Goal: Find contact information: Find contact information

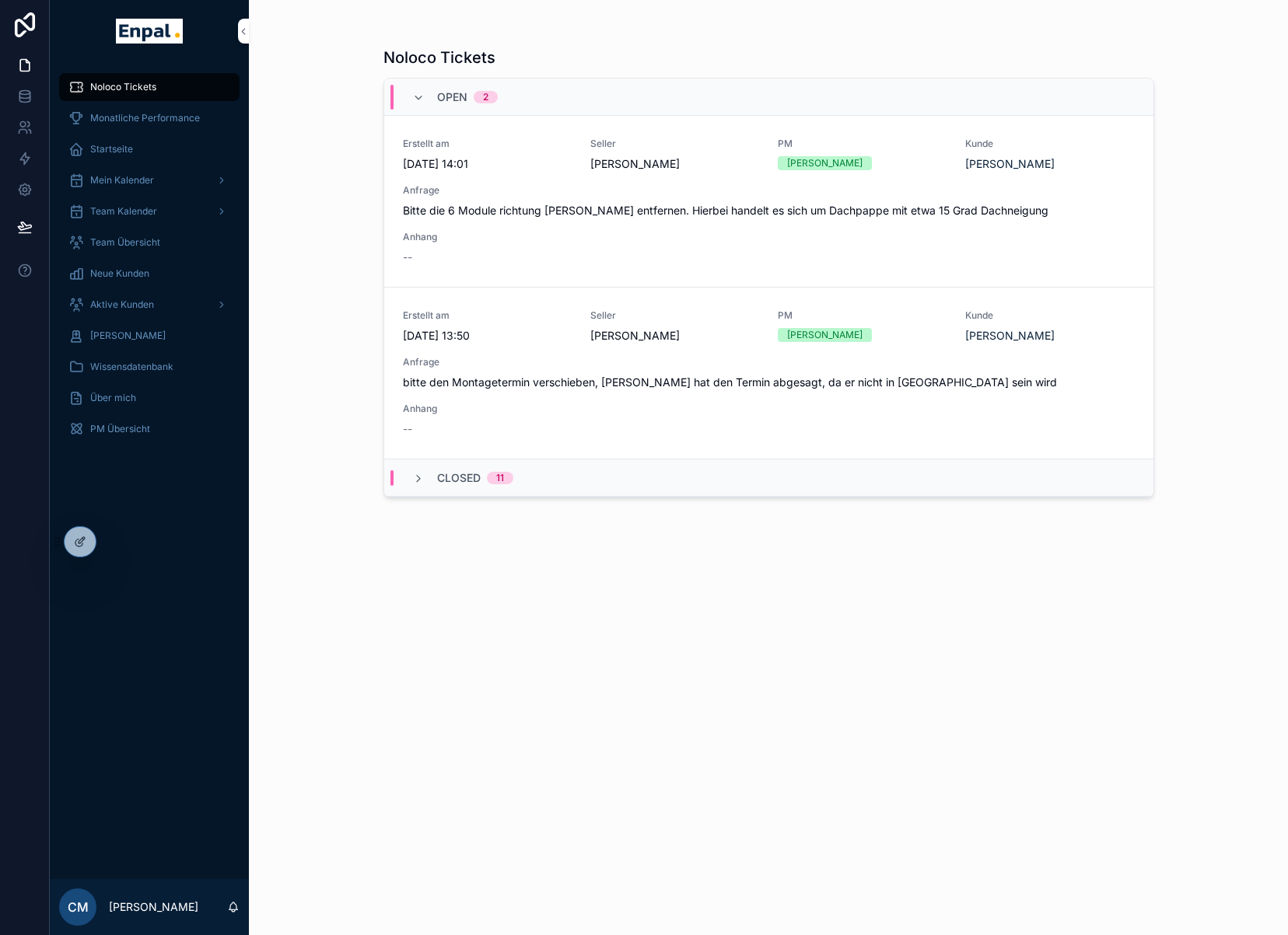
click at [0, 0] on icon at bounding box center [0, 0] width 0 height 0
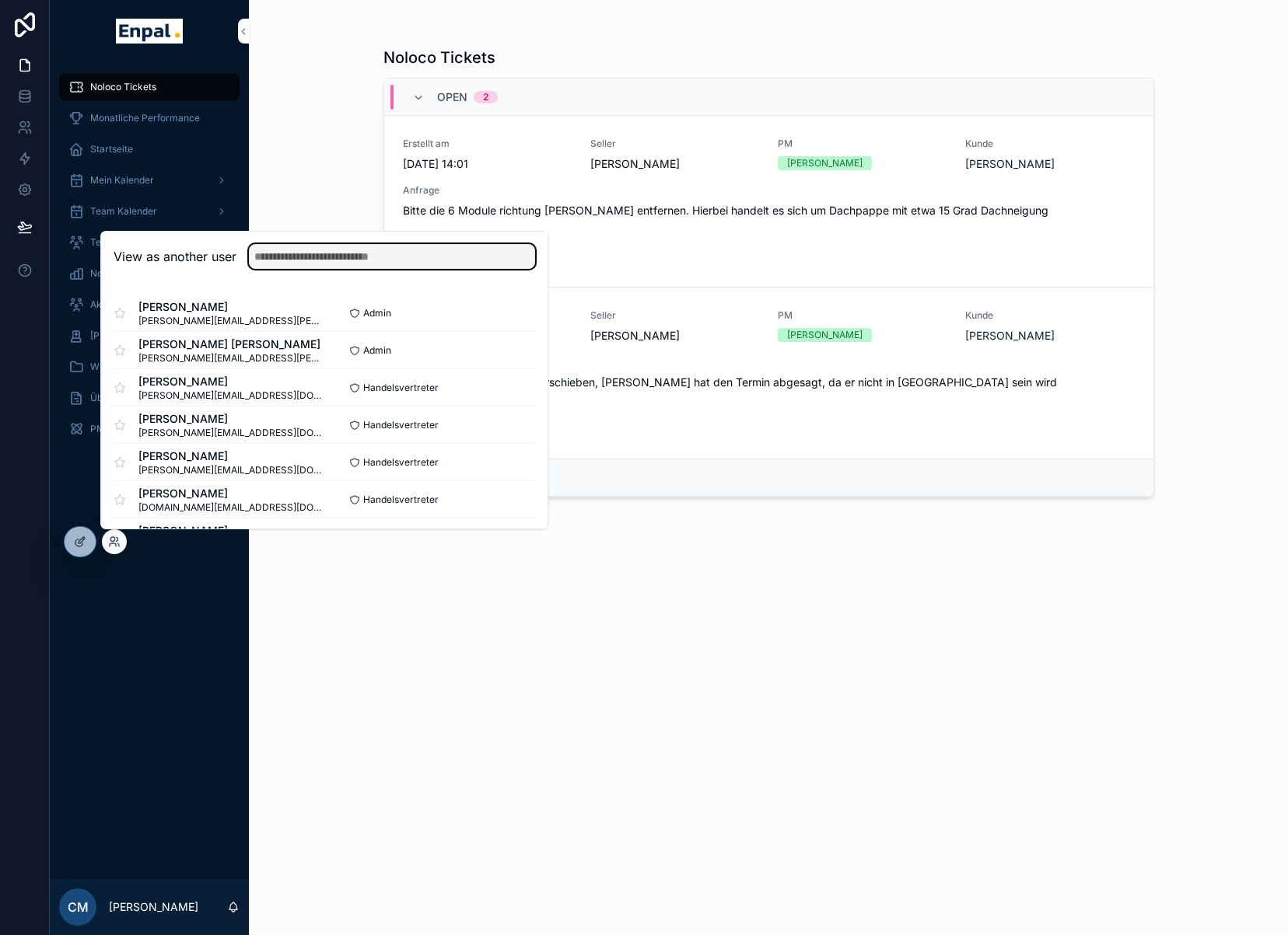
click at [290, 249] on input "text" at bounding box center [392, 257] width 286 height 25
type input "*****"
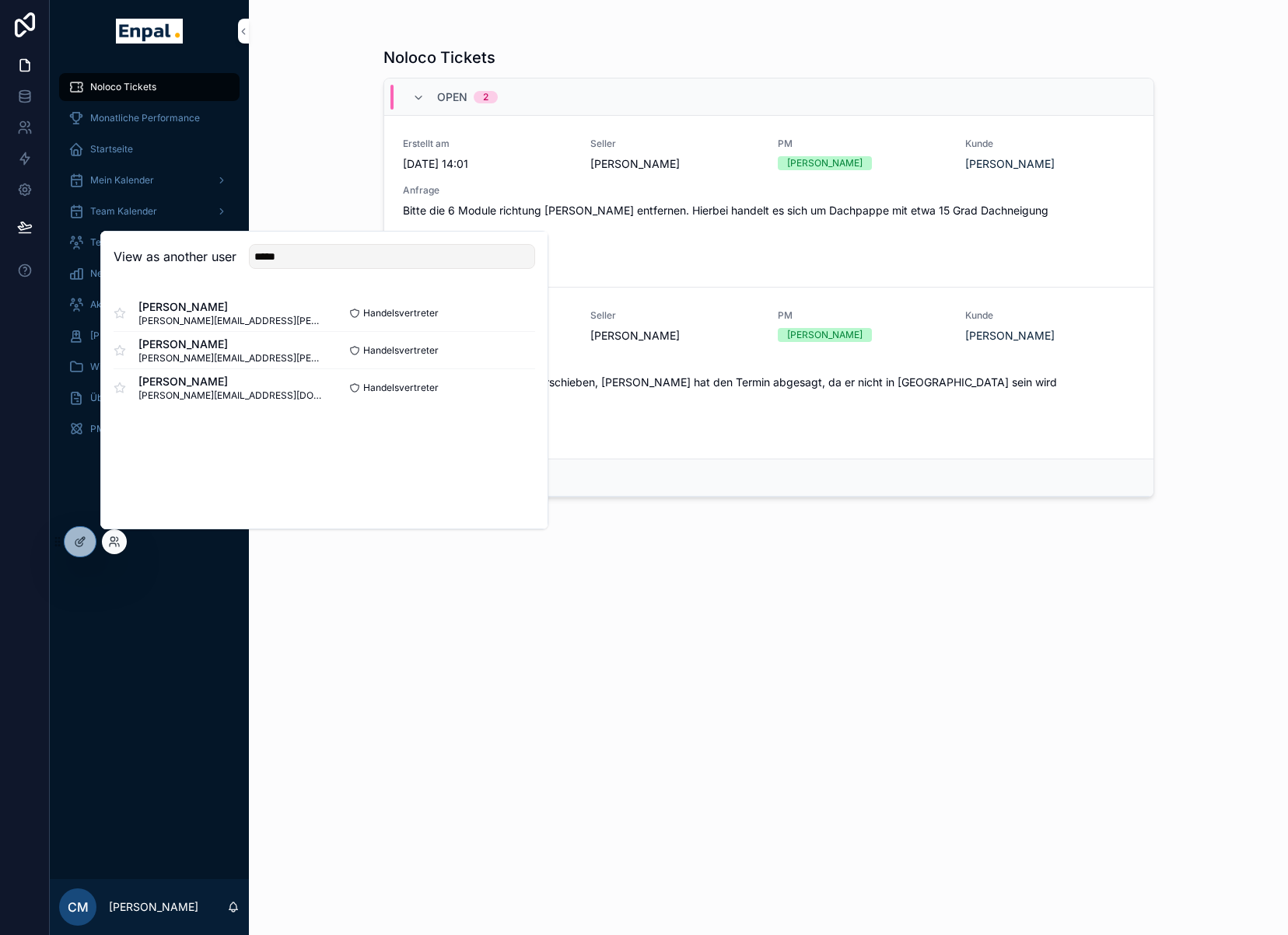
click at [0, 0] on button "Select" at bounding box center [0, 0] width 0 height 0
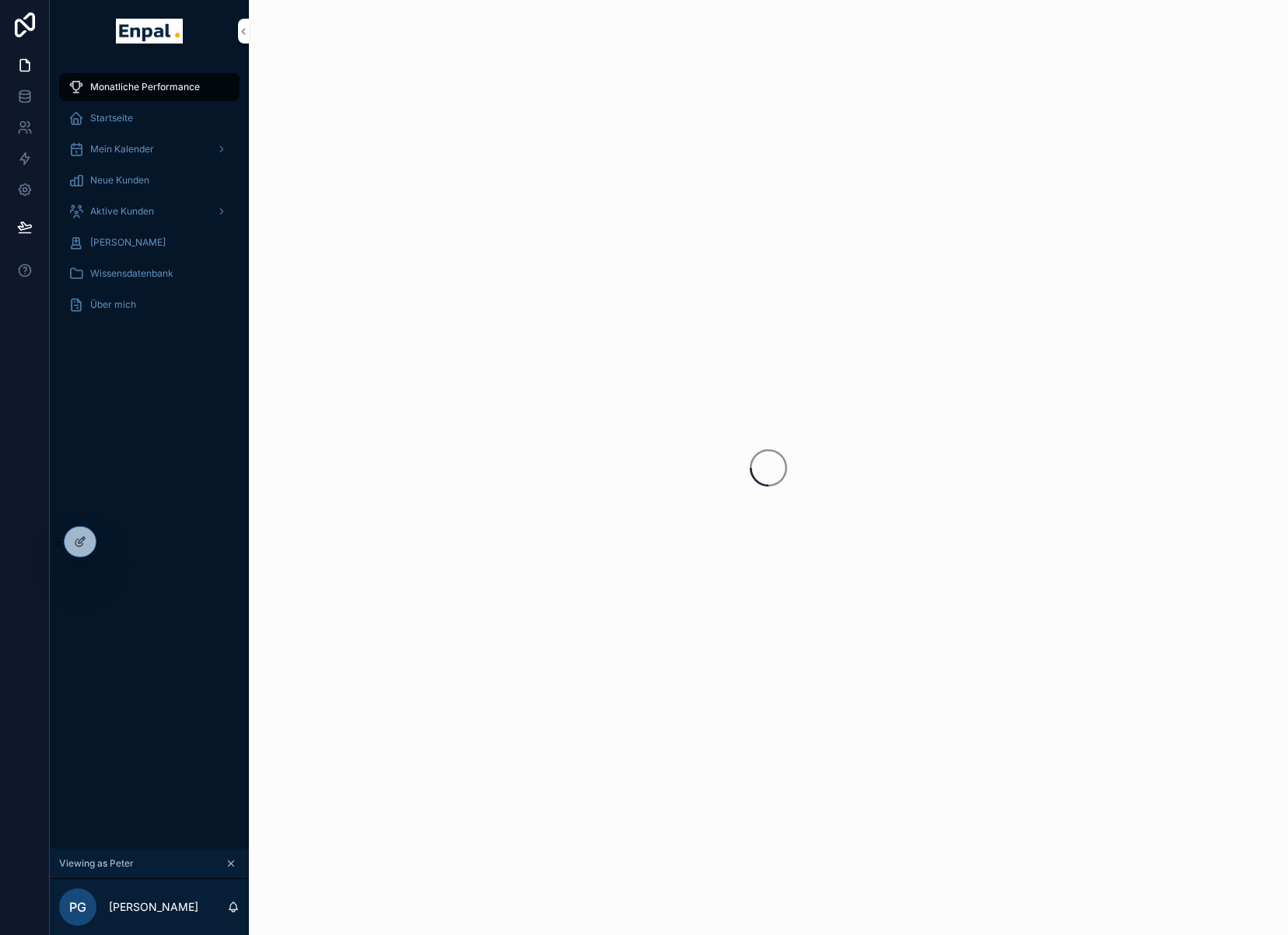
click at [154, 300] on div "Über mich" at bounding box center [149, 304] width 162 height 25
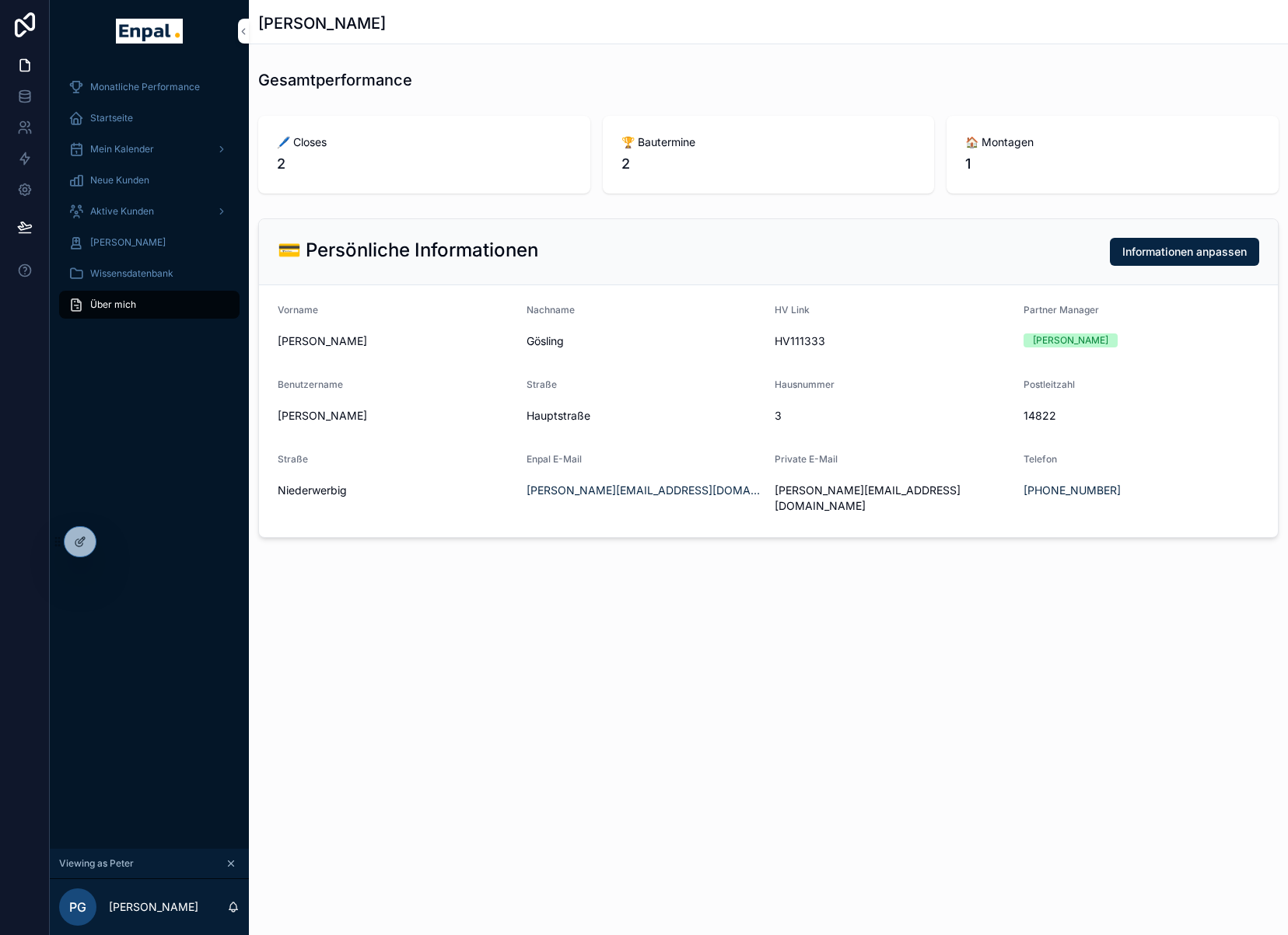
click at [1036, 414] on span "14822" at bounding box center [1141, 416] width 236 height 15
copy span "14822"
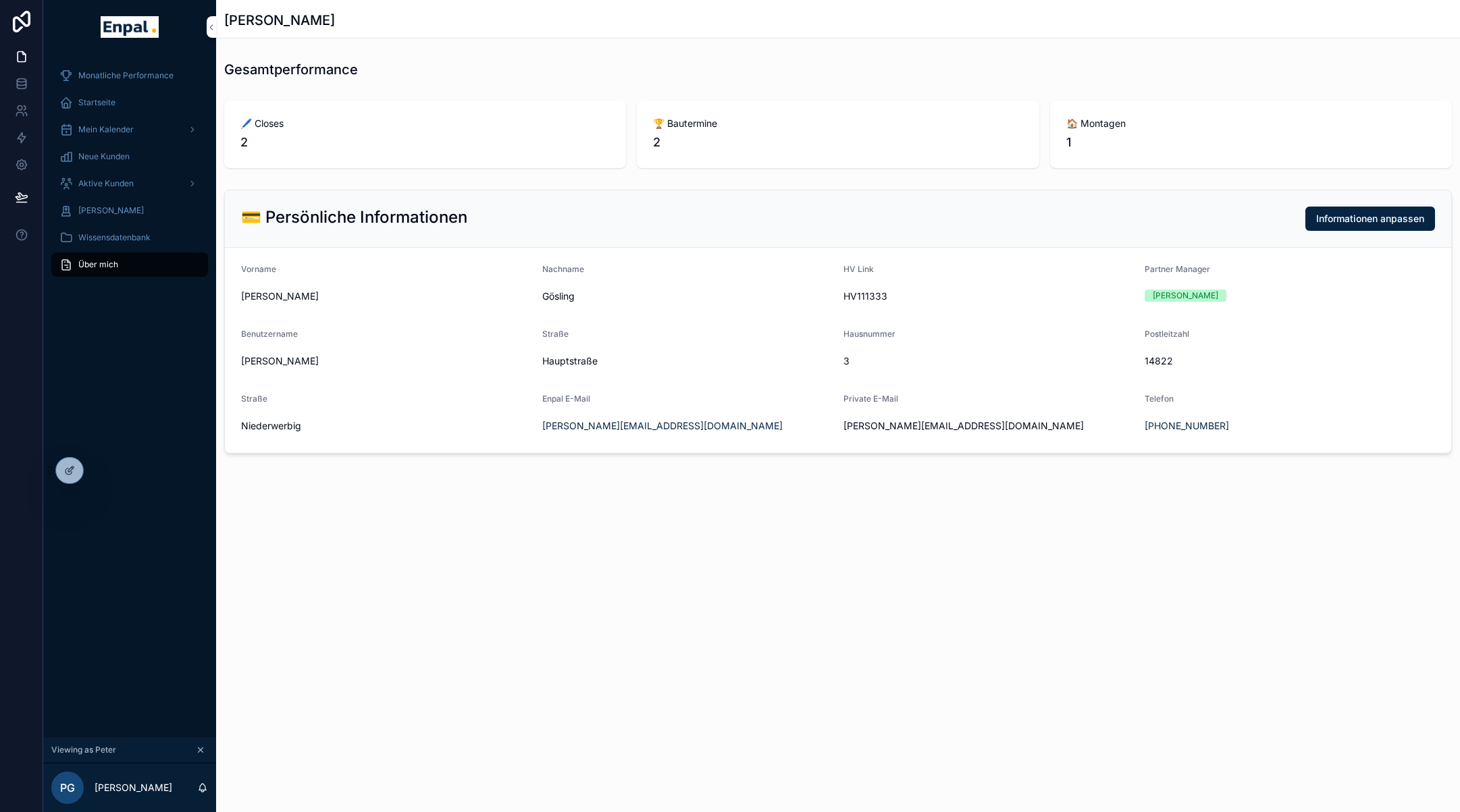
click at [110, 174] on div "Aktive Kunden" at bounding box center [129, 183] width 141 height 21
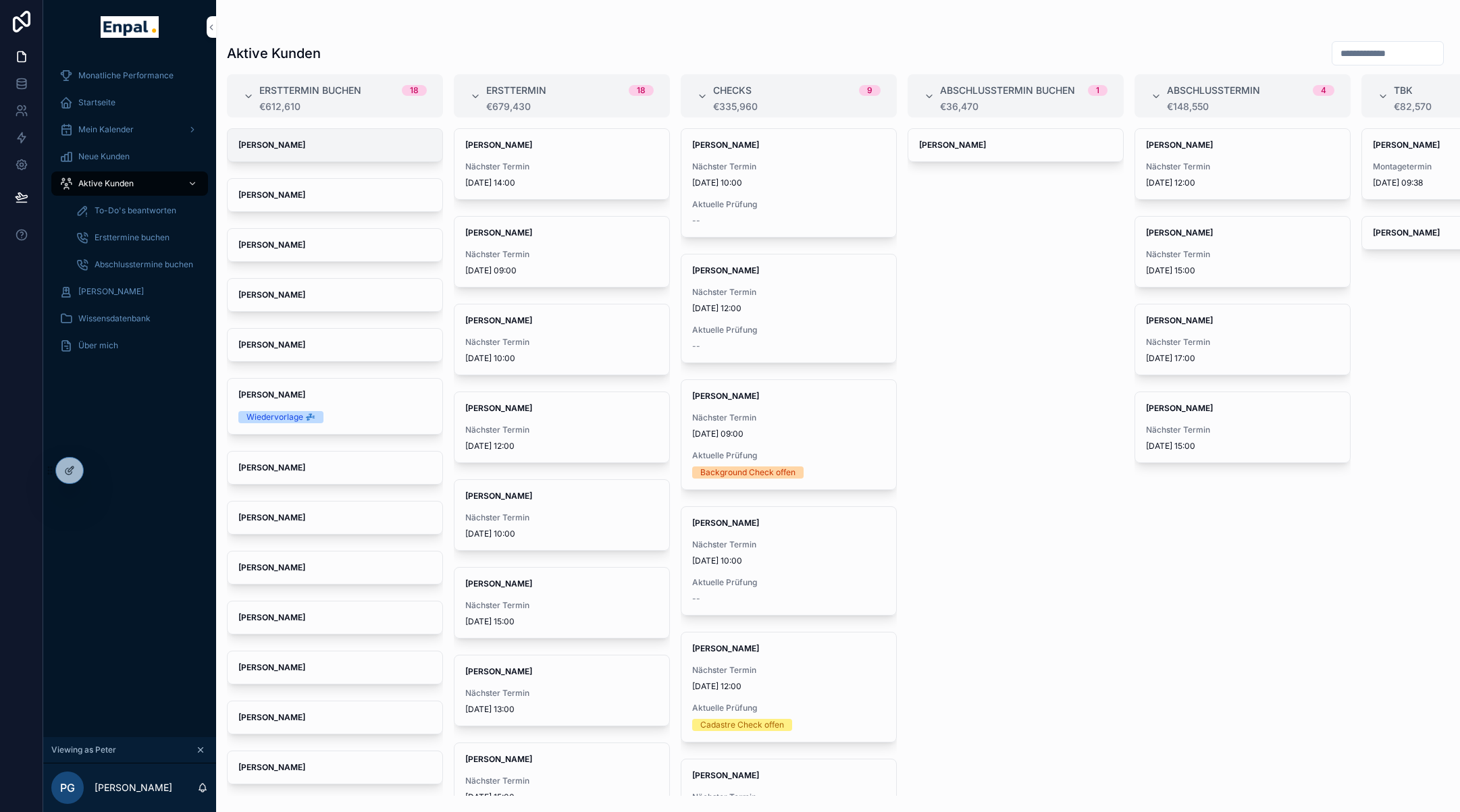
click at [378, 151] on div "A. Kraupner" at bounding box center [334, 145] width 215 height 32
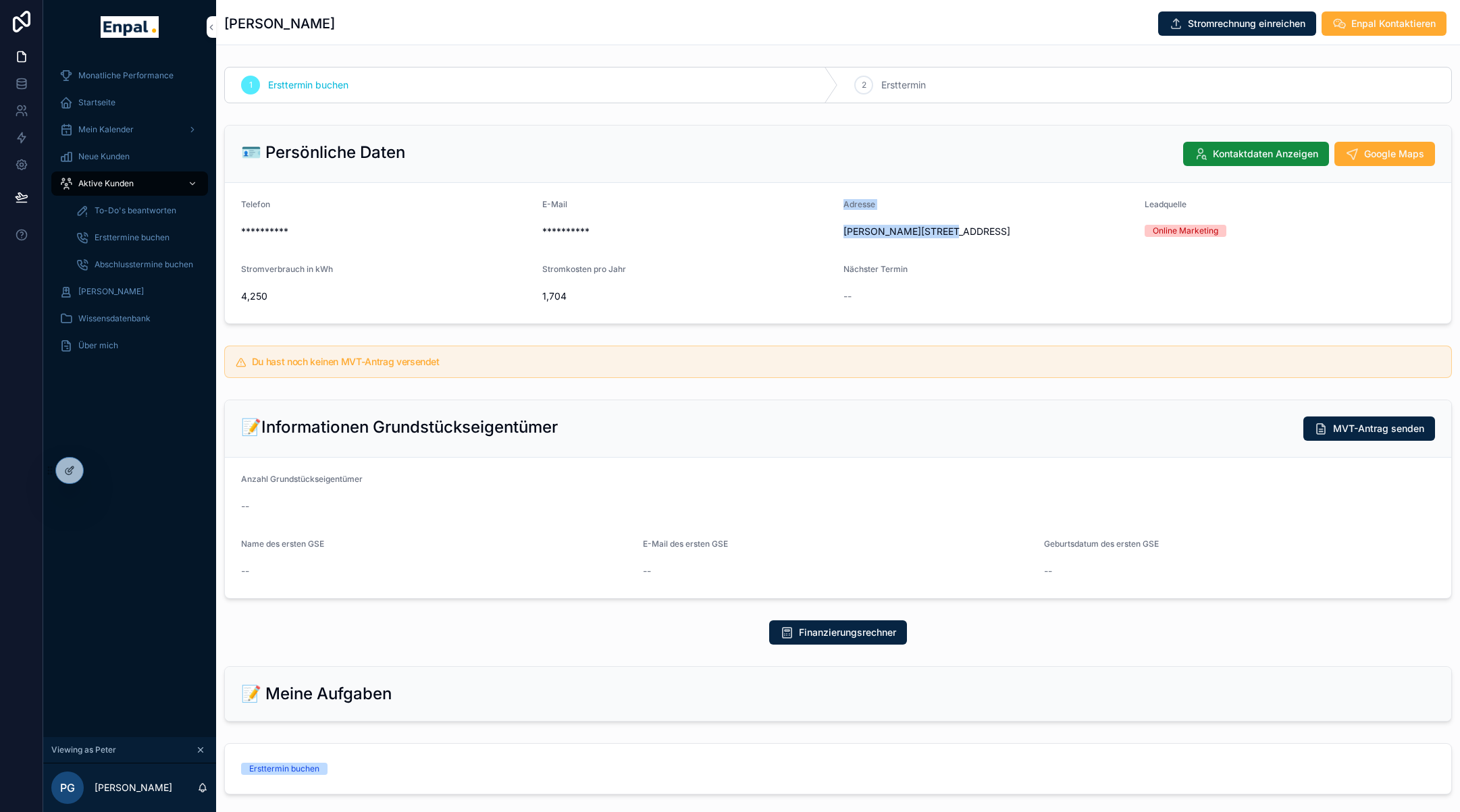
drag, startPoint x: 964, startPoint y: 232, endPoint x: 835, endPoint y: 231, distance: 129.0
click at [835, 231] on form "**********" at bounding box center [838, 253] width 1226 height 141
copy form "Adresse Johannes-Runge-Weg 2"
click at [143, 186] on div "Aktive Kunden" at bounding box center [129, 183] width 141 height 21
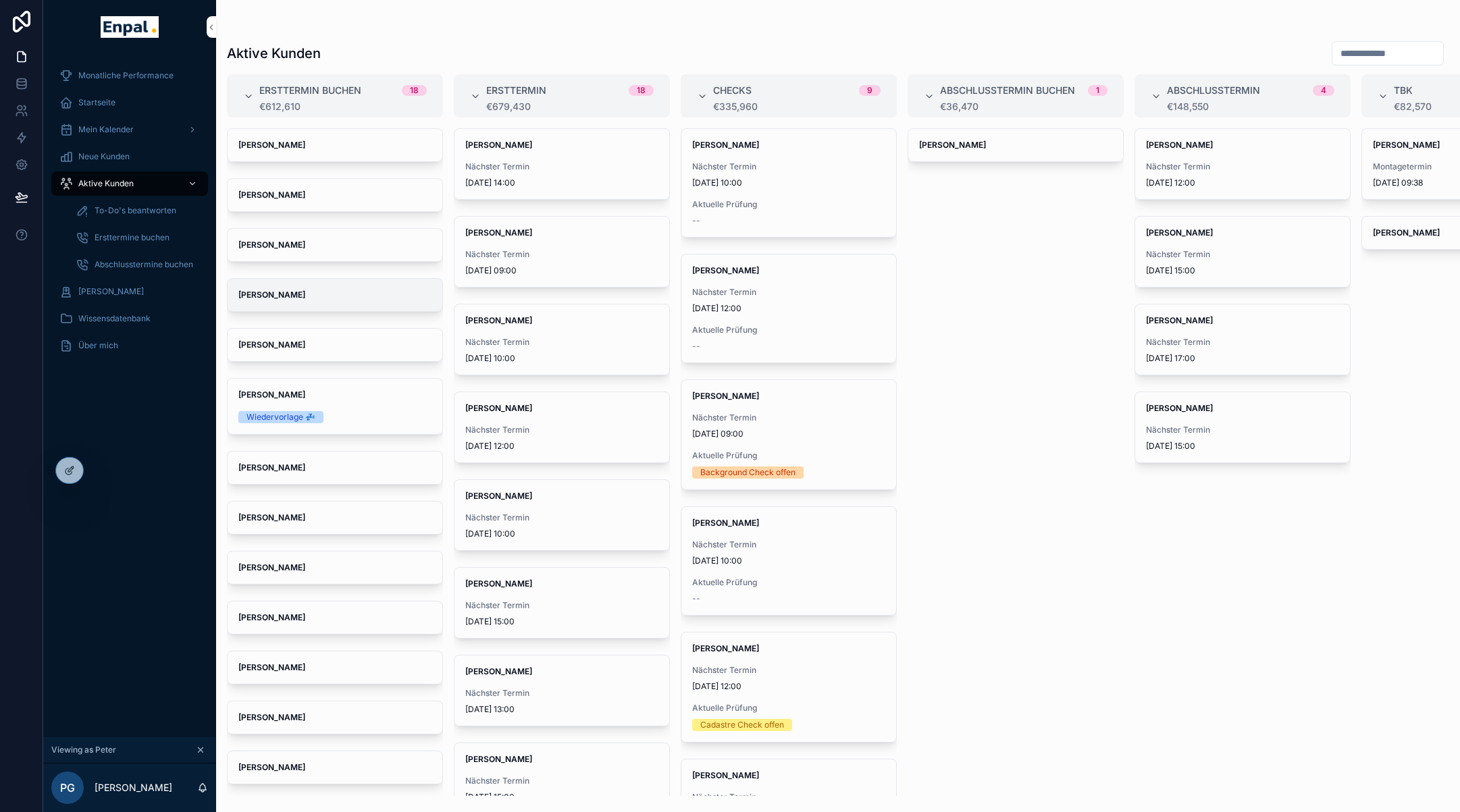
click at [316, 299] on span "Dieter Koppe" at bounding box center [335, 295] width 193 height 11
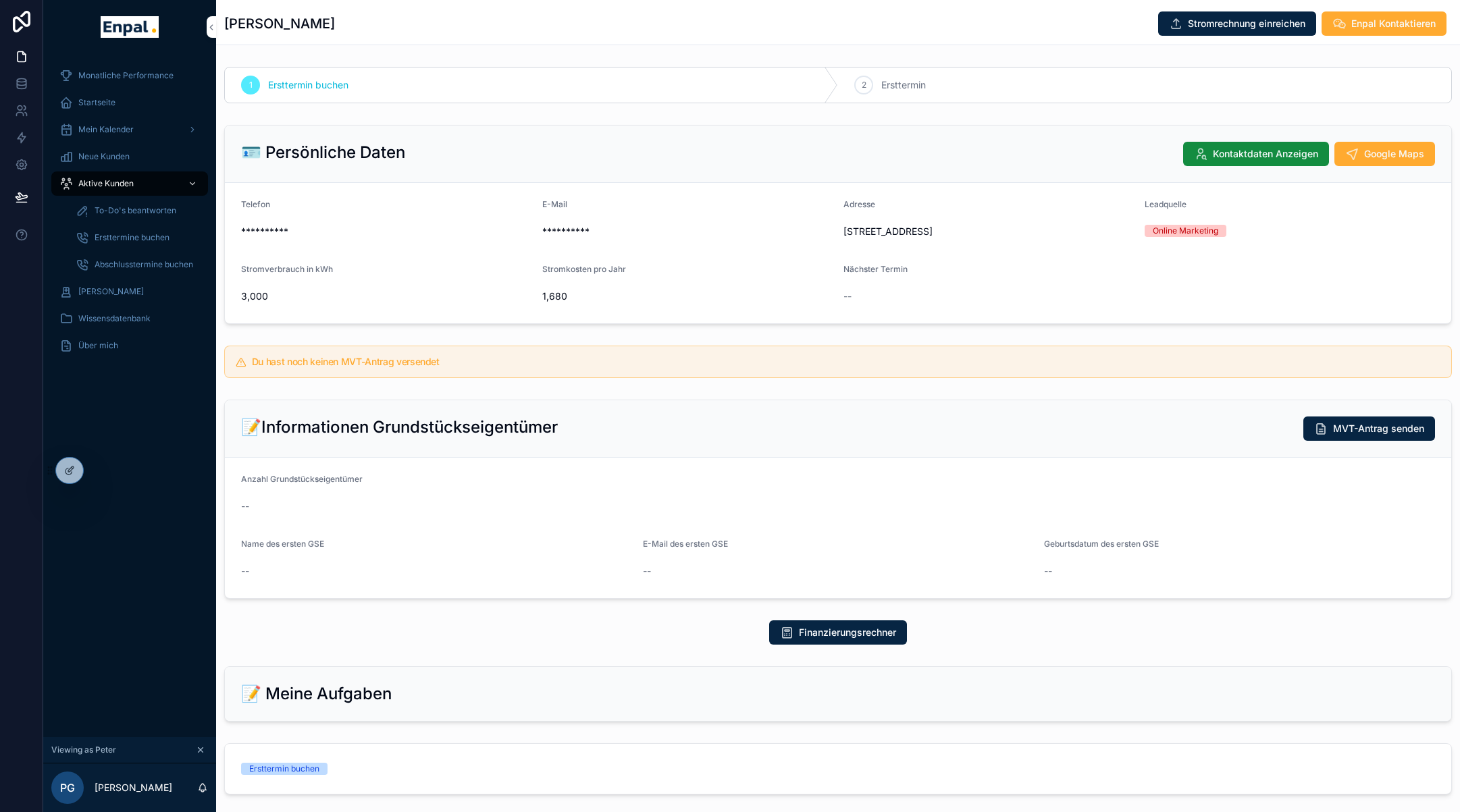
drag, startPoint x: 993, startPoint y: 242, endPoint x: 839, endPoint y: 221, distance: 155.4
click at [839, 221] on form "**********" at bounding box center [838, 253] width 1226 height 141
copy span "Birkenweg 84 14776 Brandenburg an der Havel"
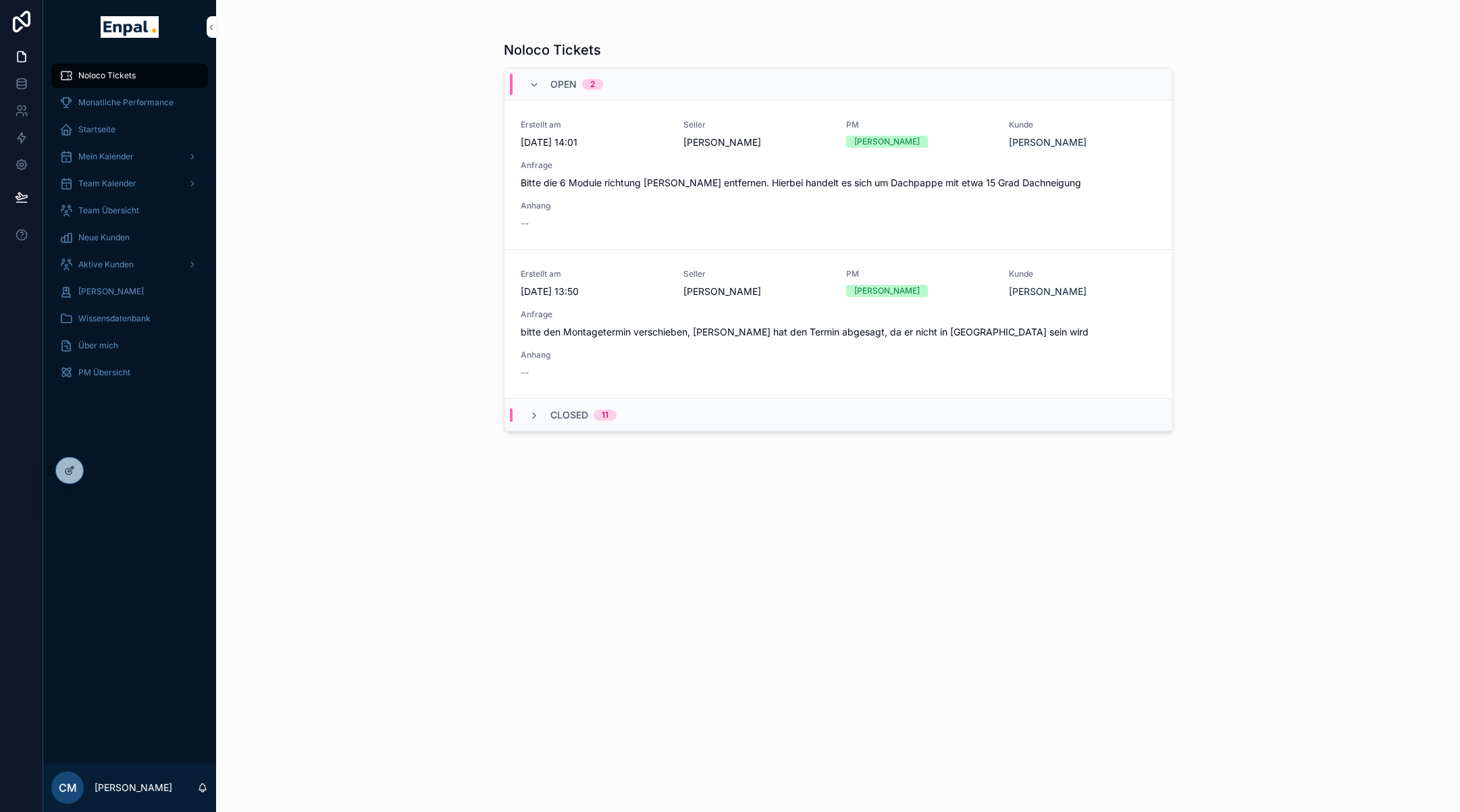
click at [0, 0] on icon at bounding box center [0, 0] width 0 height 0
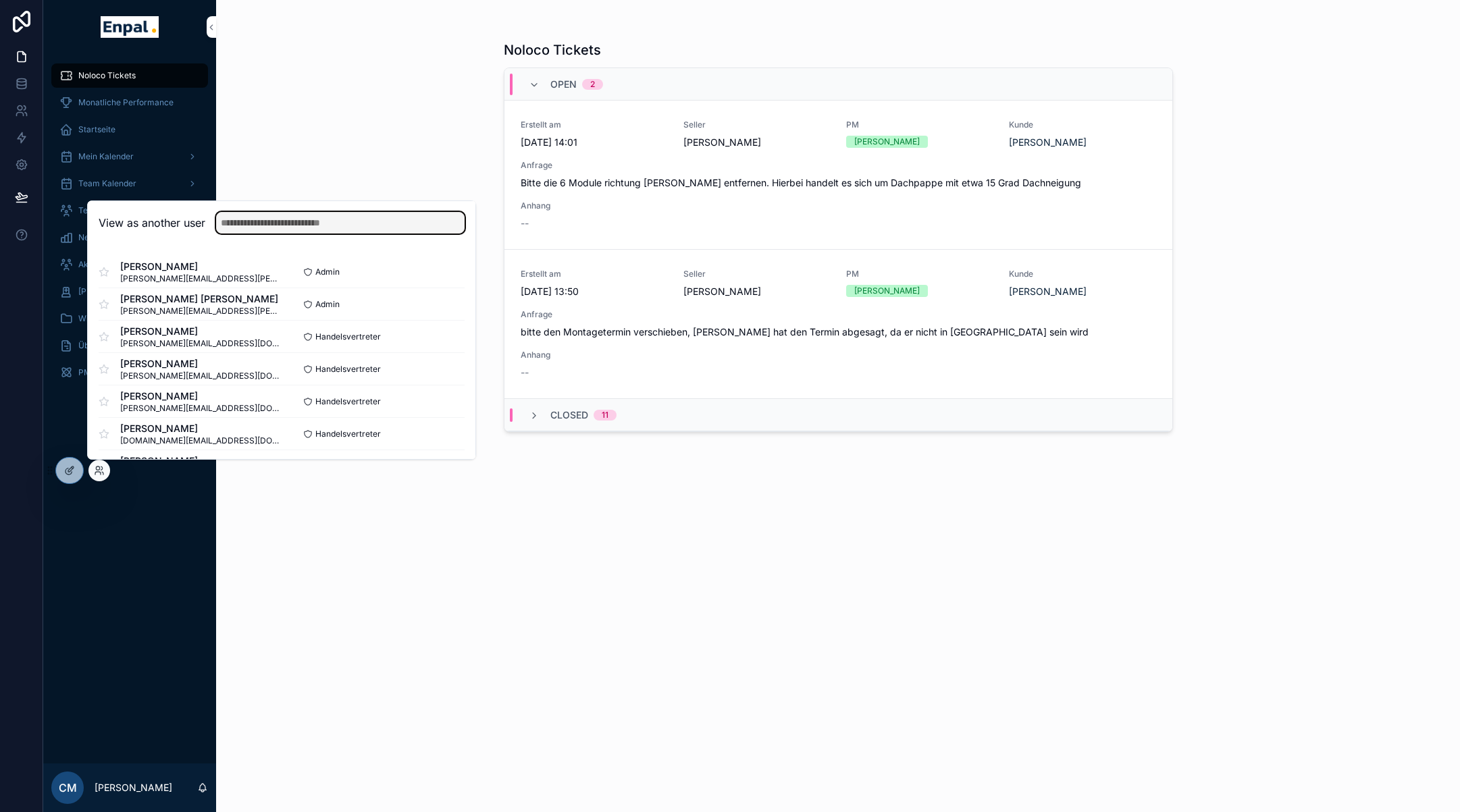
click at [243, 226] on input "text" at bounding box center [341, 223] width 249 height 21
type input "*****"
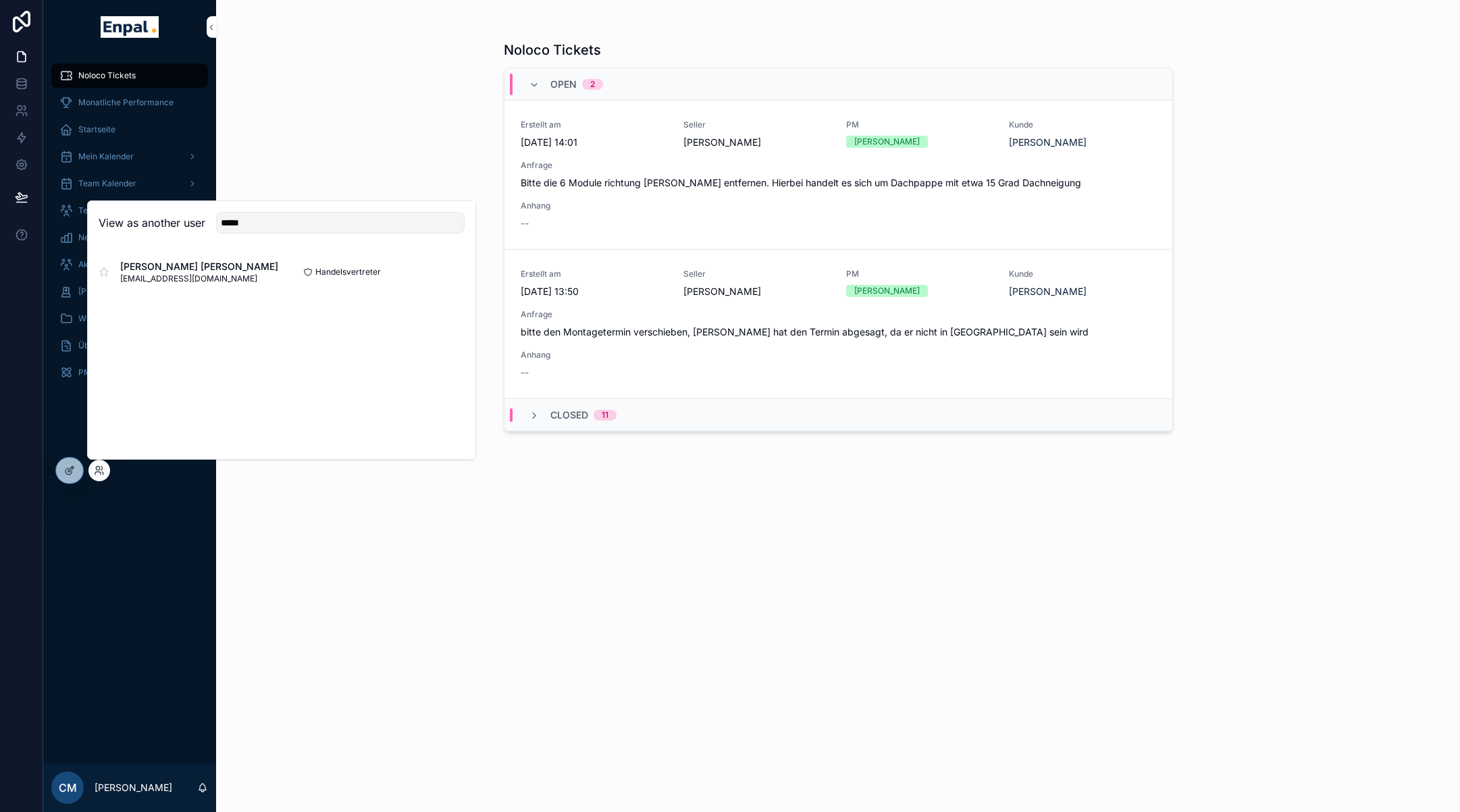
click at [0, 0] on button "Select" at bounding box center [0, 0] width 0 height 0
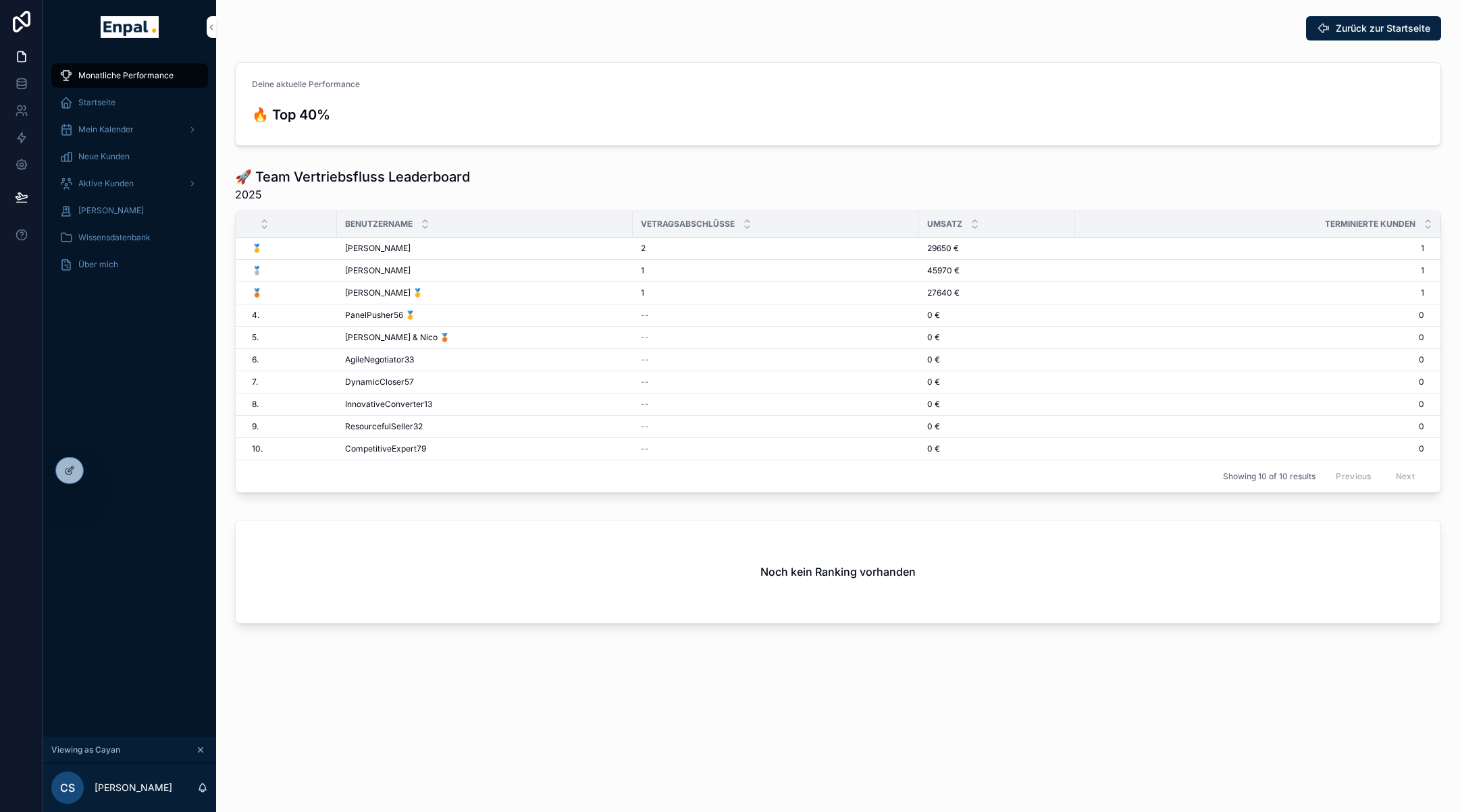
click at [123, 269] on div "Über mich" at bounding box center [129, 264] width 141 height 21
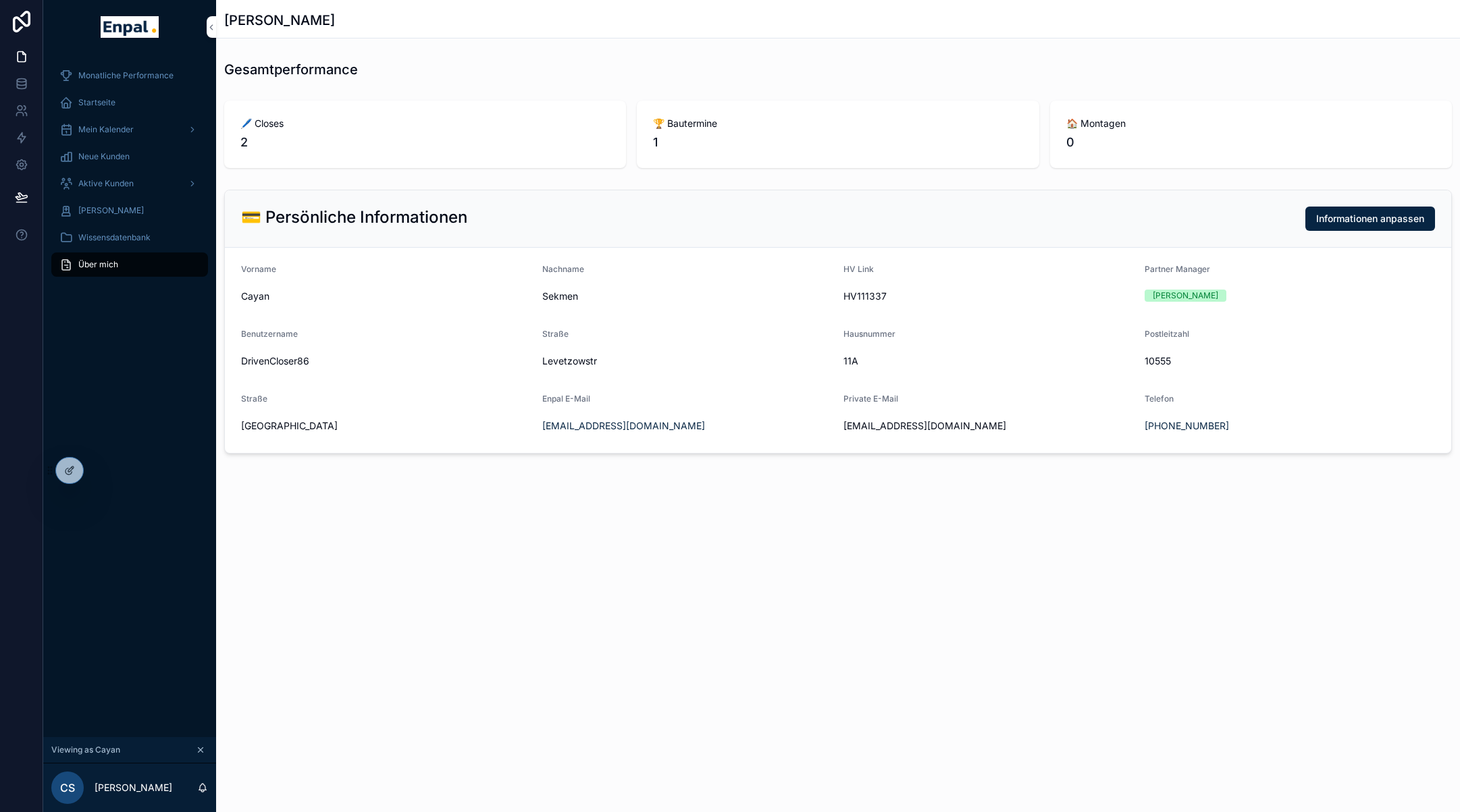
click at [1164, 360] on span "10555" at bounding box center [1290, 361] width 291 height 13
copy span "10555"
